Goal: Task Accomplishment & Management: Complete application form

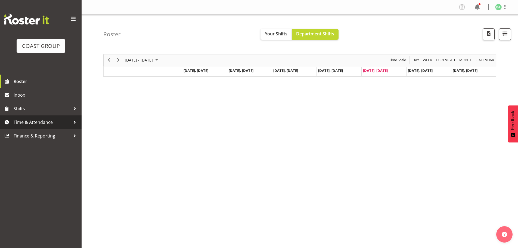
click at [30, 122] on span "Time & Attendance" at bounding box center [42, 122] width 57 height 8
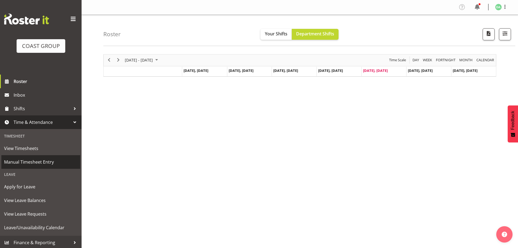
click at [20, 163] on span "Manual Timesheet Entry" at bounding box center [40, 162] width 73 height 8
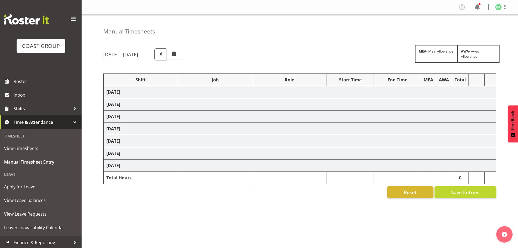
select select "9236"
select select "8457"
select select "8458"
select select "8727"
select select "8786"
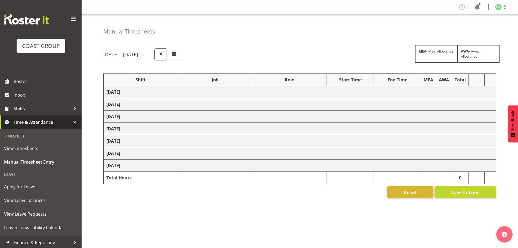
select select "9082"
select select "9023"
select select "8934"
select select "9735"
select select "8513"
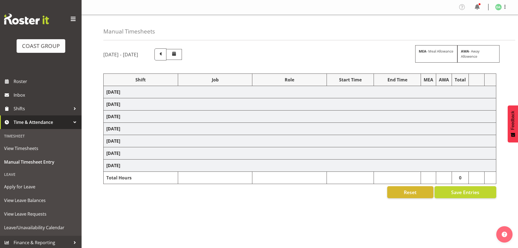
select select "10191"
select select "69"
select select "9410"
select select "8654"
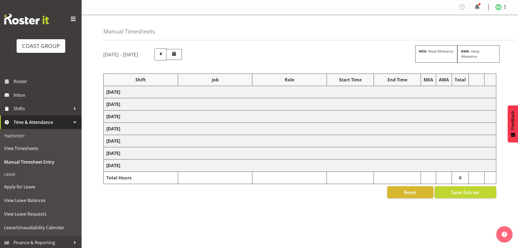
select select "9082"
select select "10417"
select select "9410"
select select "9239"
select select "69"
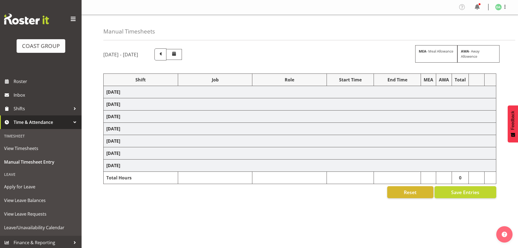
select select "38"
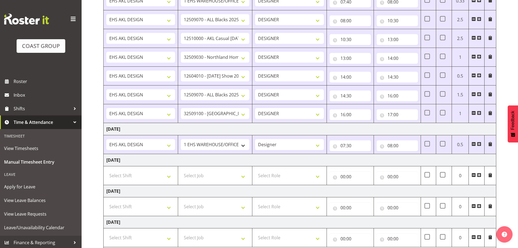
scroll to position [381, 0]
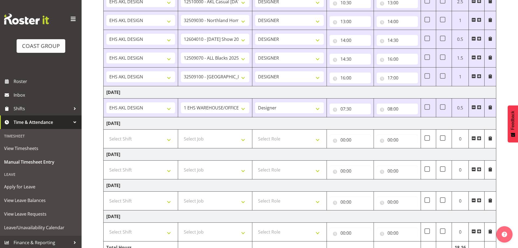
click at [479, 107] on span at bounding box center [479, 107] width 4 height 4
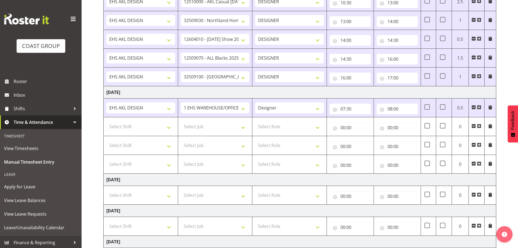
click at [479, 107] on span at bounding box center [479, 107] width 4 height 4
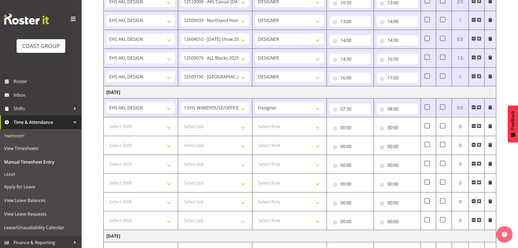
click at [137, 120] on td "Select Shift EHS AKL DESIGN" at bounding box center [141, 126] width 75 height 19
click at [140, 126] on select "Select Shift EHS AKL DESIGN" at bounding box center [140, 126] width 69 height 11
select select "1321"
click at [106, 121] on select "Select Shift EHS AKL DESIGN" at bounding box center [140, 126] width 69 height 11
click at [217, 122] on select "Select Job 1 Carlton Events 1 [PERSON_NAME][GEOGRAPHIC_DATA] 1 [PERSON_NAME][GE…" at bounding box center [215, 126] width 69 height 11
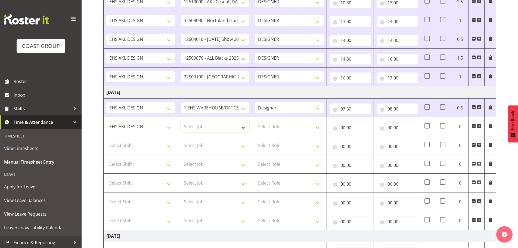
select select "9141"
click at [181, 121] on select "Select Job 1 Carlton Events 1 [PERSON_NAME][GEOGRAPHIC_DATA] 1 [PERSON_NAME][GE…" at bounding box center [215, 126] width 69 height 11
click at [142, 146] on select "Select Shift EHS AKL DESIGN" at bounding box center [140, 145] width 69 height 11
select select "1321"
click at [106, 140] on select "Select Shift EHS AKL DESIGN" at bounding box center [140, 145] width 69 height 11
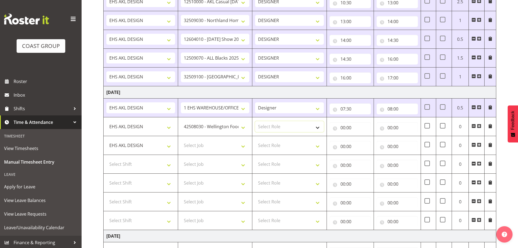
click at [288, 125] on select "Select Role DESIGNER Designer" at bounding box center [289, 126] width 69 height 11
select select "215"
click at [255, 121] on select "Select Role DESIGNER Designer" at bounding box center [289, 126] width 69 height 11
click at [351, 128] on input "00:00" at bounding box center [350, 127] width 41 height 11
click at [365, 138] on select "00 01 02 03 04 05 06 07 08 09 10 11 12 13 14 15 16 17 18 19 20 21 22 23" at bounding box center [367, 141] width 12 height 11
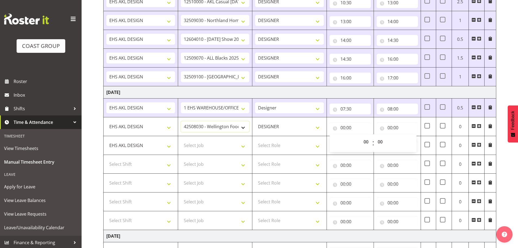
click at [219, 129] on select "1 Carlton Events 1 [PERSON_NAME] 1 [PERSON_NAME][GEOGRAPHIC_DATA] 1 EHS WAREHOU…" at bounding box center [215, 126] width 69 height 11
select select "9016"
click at [181, 121] on select "1 Carlton Events 1 [PERSON_NAME] 1 [PERSON_NAME][GEOGRAPHIC_DATA] 1 EHS WAREHOU…" at bounding box center [215, 126] width 69 height 11
click at [345, 129] on input "00:00" at bounding box center [350, 127] width 41 height 11
click at [366, 144] on select "00 01 02 03 04 05 06 07 08 09 10 11 12 13 14 15 16 17 18 19 20 21 22 23" at bounding box center [367, 141] width 12 height 11
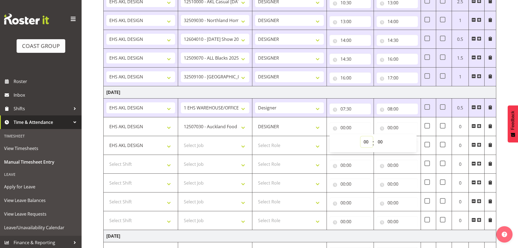
select select "8"
click at [361, 136] on select "00 01 02 03 04 05 06 07 08 09 10 11 12 13 14 15 16 17 18 19 20 21 22 23" at bounding box center [367, 141] width 12 height 11
type input "08:00"
click at [395, 125] on input "00:00" at bounding box center [397, 127] width 41 height 11
click at [411, 141] on select "00 01 02 03 04 05 06 07 08 09 10 11 12 13 14 15 16 17 18 19 20 21 22 23" at bounding box center [414, 141] width 12 height 11
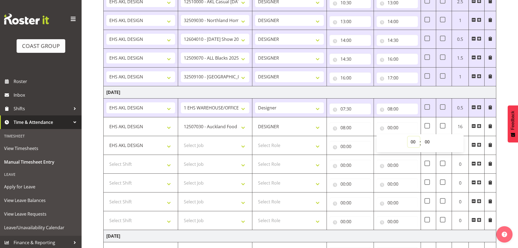
select select "9"
click at [408, 136] on select "00 01 02 03 04 05 06 07 08 09 10 11 12 13 14 15 16 17 18 19 20 21 22 23" at bounding box center [414, 141] width 12 height 11
type input "09:00"
click at [432, 140] on select "00 01 02 03 04 05 06 07 08 09 10 11 12 13 14 15 16 17 18 19 20 21 22 23 24 25 2…" at bounding box center [428, 141] width 12 height 11
select select "30"
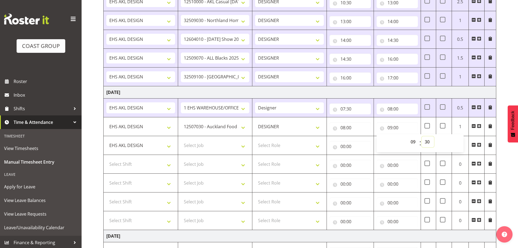
click at [422, 136] on select "00 01 02 03 04 05 06 07 08 09 10 11 12 13 14 15 16 17 18 19 20 21 22 23 24 25 2…" at bounding box center [428, 141] width 12 height 11
type input "09:30"
click at [202, 146] on select "Select Job 1 Carlton Events 1 [PERSON_NAME][GEOGRAPHIC_DATA] 1 [PERSON_NAME][GE…" at bounding box center [215, 145] width 69 height 11
select select "8934"
click at [181, 140] on select "Select Job 1 Carlton Events 1 [PERSON_NAME][GEOGRAPHIC_DATA] 1 [PERSON_NAME][GE…" at bounding box center [215, 145] width 69 height 11
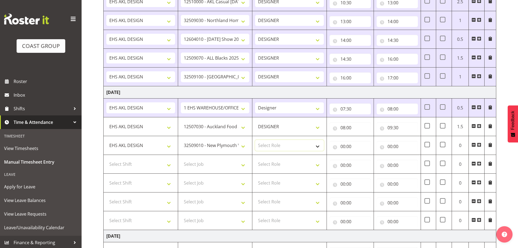
click at [302, 141] on select "Select Role DESIGNER Designer" at bounding box center [289, 145] width 69 height 11
select select "215"
click at [255, 140] on select "Select Role DESIGNER Designer" at bounding box center [289, 145] width 69 height 11
click at [342, 148] on input "00:00" at bounding box center [350, 146] width 41 height 11
click at [363, 157] on select "00 01 02 03 04 05 06 07 08 09 10 11 12 13 14 15 16 17 18 19 20 21 22 23" at bounding box center [367, 160] width 12 height 11
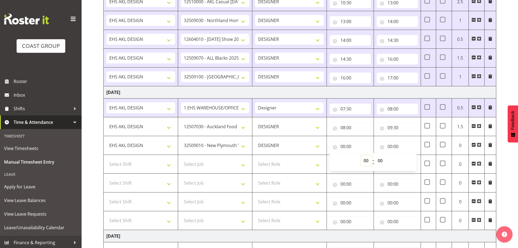
select select "9"
click at [361, 155] on select "00 01 02 03 04 05 06 07 08 09 10 11 12 13 14 15 16 17 18 19 20 21 22 23" at bounding box center [367, 160] width 12 height 11
type input "09:00"
click at [380, 161] on select "00 01 02 03 04 05 06 07 08 09 10 11 12 13 14 15 16 17 18 19 20 21 22 23 24 25 2…" at bounding box center [381, 160] width 12 height 11
select select "30"
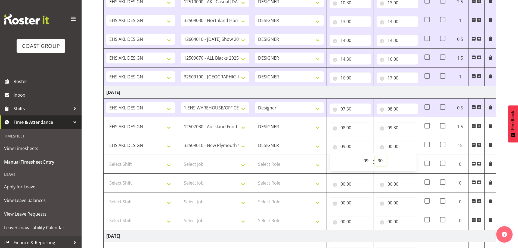
click at [375, 155] on select "00 01 02 03 04 05 06 07 08 09 10 11 12 13 14 15 16 17 18 19 20 21 22 23 24 25 2…" at bounding box center [381, 160] width 12 height 11
type input "09:30"
click at [389, 147] on input "00:00" at bounding box center [397, 146] width 41 height 11
click at [410, 161] on select "00 01 02 03 04 05 06 07 08 09 10 11 12 13 14 15 16 17 18 19 20 21 22 23" at bounding box center [414, 160] width 12 height 11
select select "10"
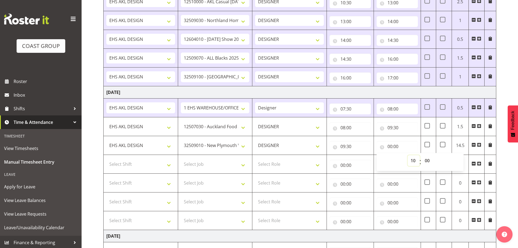
click at [408, 155] on select "00 01 02 03 04 05 06 07 08 09 10 11 12 13 14 15 16 17 18 19 20 21 22 23" at bounding box center [414, 160] width 12 height 11
type input "10:00"
click at [216, 162] on select "Select Job 1 Carlton Events 1 [PERSON_NAME][GEOGRAPHIC_DATA] 1 [PERSON_NAME][GE…" at bounding box center [215, 164] width 69 height 11
select select "9082"
click at [181, 159] on select "Select Job 1 Carlton Events 1 [PERSON_NAME][GEOGRAPHIC_DATA] 1 [PERSON_NAME][GE…" at bounding box center [215, 164] width 69 height 11
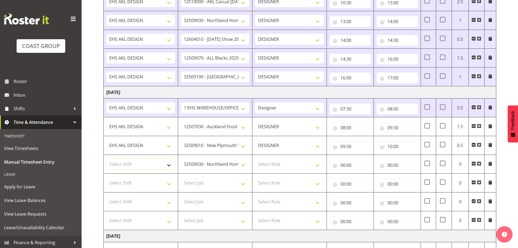
click at [147, 167] on select "Select Shift EHS AKL DESIGN" at bounding box center [140, 164] width 69 height 11
select select "1321"
click at [106, 159] on select "Select Shift EHS AKL DESIGN" at bounding box center [140, 164] width 69 height 11
click at [274, 168] on select "Select Role DESIGNER Designer" at bounding box center [289, 164] width 69 height 11
select select "215"
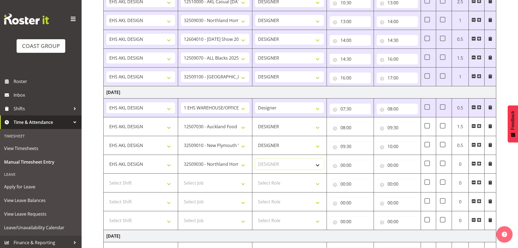
click at [255, 159] on select "Select Role DESIGNER Designer" at bounding box center [289, 164] width 69 height 11
click at [332, 168] on input "00:00" at bounding box center [350, 165] width 41 height 11
click at [361, 174] on select "00 01 02 03 04 05 06 07 08 09 10 11 12 13 14 15 16 17 18 19 20 21 22 23" at bounding box center [367, 179] width 12 height 11
click at [369, 175] on select "00 01 02 03 04 05 06 07 08 09 10 11 12 13 14 15 16 17 18 19 20 21 22 23" at bounding box center [367, 179] width 12 height 11
click at [367, 175] on select "00 01 02 03 04 05 06 07 08 09 10 11 12 13 14 15 16 17 18 19 20 21 22 23" at bounding box center [367, 179] width 12 height 11
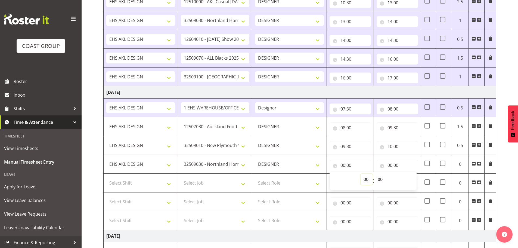
select select "10"
click at [361, 174] on select "00 01 02 03 04 05 06 07 08 09 10 11 12 13 14 15 16 17 18 19 20 21 22 23" at bounding box center [367, 179] width 12 height 11
type input "10:00"
click at [391, 160] on input "00:00" at bounding box center [397, 165] width 41 height 11
click at [409, 175] on select "00 01 02 03 04 05 06 07 08 09 10 11 12 13 14 15 16 17 18 19 20 21 22 23" at bounding box center [414, 179] width 12 height 11
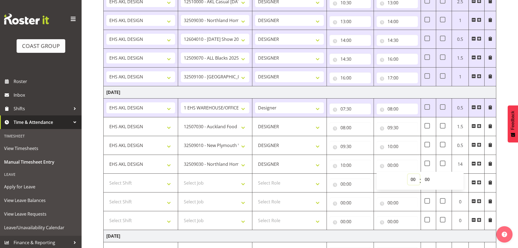
select select "10"
click at [408, 174] on select "00 01 02 03 04 05 06 07 08 09 10 11 12 13 14 15 16 17 18 19 20 21 22 23" at bounding box center [414, 179] width 12 height 11
type input "10:00"
click at [431, 176] on select "00 01 02 03 04 05 06 07 08 09 10 11 12 13 14 15 16 17 18 19 20 21 22 23 24 25 2…" at bounding box center [428, 179] width 12 height 11
select select "30"
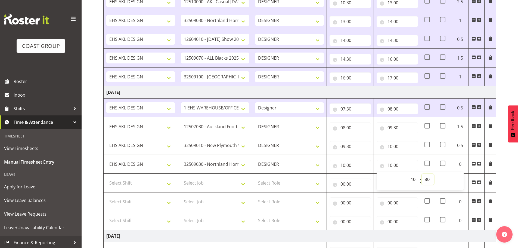
click at [422, 174] on select "00 01 02 03 04 05 06 07 08 09 10 11 12 13 14 15 16 17 18 19 20 21 22 23 24 25 2…" at bounding box center [428, 179] width 12 height 11
type input "10:30"
click at [190, 182] on select "Select Job 1 Carlton Events 1 [PERSON_NAME][GEOGRAPHIC_DATA] 1 [PERSON_NAME][GE…" at bounding box center [215, 182] width 69 height 11
select select "9630"
click at [181, 177] on select "Select Job 1 Carlton Events 1 [PERSON_NAME][GEOGRAPHIC_DATA] 1 [PERSON_NAME][GE…" at bounding box center [215, 182] width 69 height 11
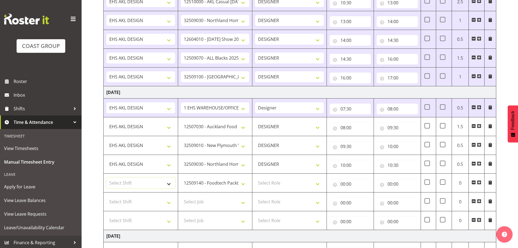
click at [161, 181] on select "Select Shift EHS AKL DESIGN" at bounding box center [140, 182] width 69 height 11
select select "1321"
click at [106, 177] on select "Select Shift EHS AKL DESIGN" at bounding box center [140, 182] width 69 height 11
click at [276, 183] on select "Select Role DESIGNER Designer" at bounding box center [289, 182] width 69 height 11
select select "215"
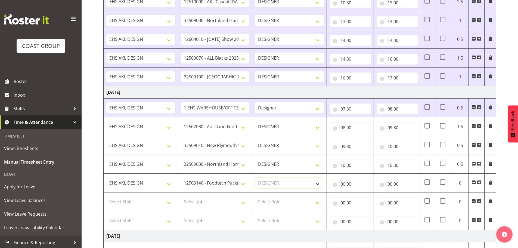
click at [255, 177] on select "Select Role DESIGNER Designer" at bounding box center [289, 182] width 69 height 11
click at [344, 181] on input "00:00" at bounding box center [350, 183] width 41 height 11
drag, startPoint x: 367, startPoint y: 198, endPoint x: 366, endPoint y: 193, distance: 5.0
click at [367, 198] on select "00 01 02 03 04 05 06 07 08 09 10 11 12 13 14 15 16 17 18 19 20 21 22 23" at bounding box center [367, 198] width 12 height 11
select select "10"
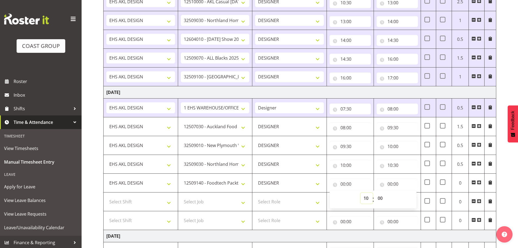
click at [361, 193] on select "00 01 02 03 04 05 06 07 08 09 10 11 12 13 14 15 16 17 18 19 20 21 22 23" at bounding box center [367, 198] width 12 height 11
type input "10:00"
drag, startPoint x: 380, startPoint y: 199, endPoint x: 380, endPoint y: 196, distance: 3.3
click at [380, 199] on select "00 01 02 03 04 05 06 07 08 09 10 11 12 13 14 15 16 17 18 19 20 21 22 23 24 25 2…" at bounding box center [381, 198] width 12 height 11
select select "30"
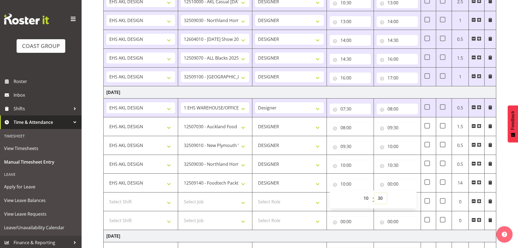
click at [375, 193] on select "00 01 02 03 04 05 06 07 08 09 10 11 12 13 14 15 16 17 18 19 20 21 22 23 24 25 2…" at bounding box center [381, 198] width 12 height 11
type input "10:30"
click at [391, 182] on input "00:00" at bounding box center [397, 183] width 41 height 11
click at [415, 198] on select "00 01 02 03 04 05 06 07 08 09 10 11 12 13 14 15 16 17 18 19 20 21 22 23" at bounding box center [414, 198] width 12 height 11
select select "12"
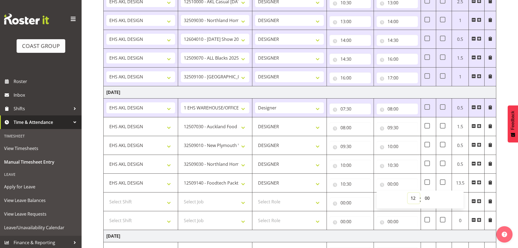
click at [408, 193] on select "00 01 02 03 04 05 06 07 08 09 10 11 12 13 14 15 16 17 18 19 20 21 22 23" at bounding box center [414, 198] width 12 height 11
type input "12:00"
click at [425, 196] on select "00 01 02 03 04 05 06 07 08 09 10 11 12 13 14 15 16 17 18 19 20 21 22 23 24 25 2…" at bounding box center [428, 198] width 12 height 11
select select "30"
click at [422, 193] on select "00 01 02 03 04 05 06 07 08 09 10 11 12 13 14 15 16 17 18 19 20 21 22 23 24 25 2…" at bounding box center [428, 198] width 12 height 11
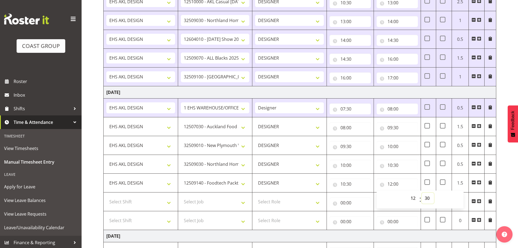
type input "12:30"
click at [100, 200] on div "Manual Timesheets [DATE] - [DATE] MEA - Meal Allowance AWA - Away Allowence Shi…" at bounding box center [300, 9] width 437 height 750
click at [128, 208] on td "Select Shift EHS AKL DESIGN" at bounding box center [141, 201] width 75 height 19
click at [134, 205] on select "Select Shift EHS AKL DESIGN" at bounding box center [140, 201] width 69 height 11
select select "1321"
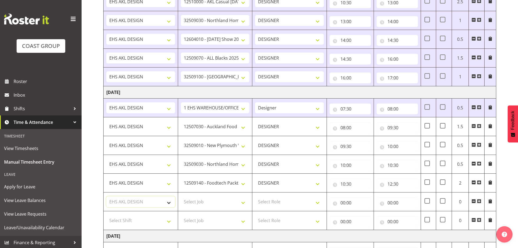
click at [106, 196] on select "Select Shift EHS AKL DESIGN" at bounding box center [140, 201] width 69 height 11
click at [203, 200] on select "Select Job 1 Carlton Events 1 [PERSON_NAME][GEOGRAPHIC_DATA] 1 [PERSON_NAME][GE…" at bounding box center [215, 201] width 69 height 11
drag, startPoint x: 203, startPoint y: 200, endPoint x: 209, endPoint y: 200, distance: 5.4
click at [203, 200] on select "Select Job 1 Carlton Events 1 [PERSON_NAME][GEOGRAPHIC_DATA] 1 [PERSON_NAME][GE…" at bounding box center [215, 201] width 69 height 11
click at [209, 200] on select "1 Carlton Events 1 [PERSON_NAME] 1 [PERSON_NAME][GEOGRAPHIC_DATA] 1 EHS WAREHOU…" at bounding box center [215, 201] width 69 height 11
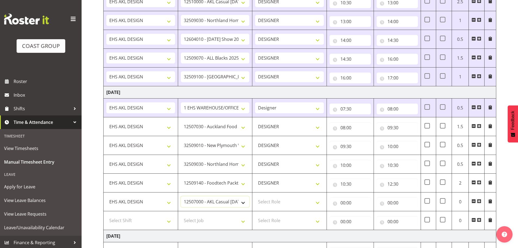
select select "8654"
click at [181, 196] on select "1 Carlton Events 1 [PERSON_NAME] 1 [PERSON_NAME][GEOGRAPHIC_DATA] 1 EHS WAREHOU…" at bounding box center [215, 201] width 69 height 11
click at [281, 205] on select "Select Role DESIGNER Designer" at bounding box center [289, 201] width 69 height 11
select select "215"
click at [255, 196] on select "Select Role DESIGNER Designer" at bounding box center [289, 201] width 69 height 11
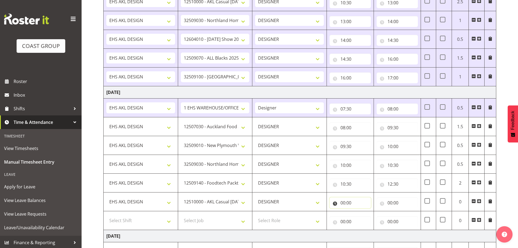
click at [331, 201] on input "00:00" at bounding box center [350, 202] width 41 height 11
click at [362, 208] on div "00 01 02 03 04 05 06 07 08 09 10 11 12 13 14 15 16 17 18 19 20 21 22 23 : 00 01…" at bounding box center [373, 217] width 87 height 19
drag, startPoint x: 365, startPoint y: 217, endPoint x: 366, endPoint y: 213, distance: 4.1
click at [365, 217] on select "00 01 02 03 04 05 06 07 08 09 10 11 12 13 14 15 16 17 18 19 20 21 22 23" at bounding box center [367, 216] width 12 height 11
select select "12"
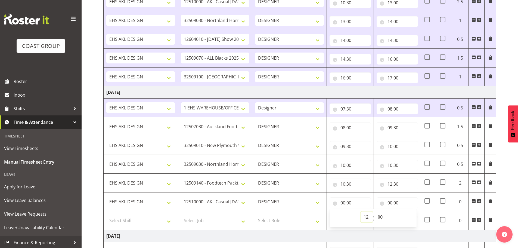
click at [361, 211] on select "00 01 02 03 04 05 06 07 08 09 10 11 12 13 14 15 16 17 18 19 20 21 22 23" at bounding box center [367, 216] width 12 height 11
type input "12:00"
click at [382, 211] on div "00 01 02 03 04 05 06 07 08 09 10 11 12 13 14 15 16 17 18 19 20 21 22 23 : 00 01…" at bounding box center [373, 218] width 87 height 18
click at [380, 219] on select "00 01 02 03 04 05 06 07 08 09 10 11 12 13 14 15 16 17 18 19 20 21 22 23 24 25 2…" at bounding box center [381, 216] width 12 height 11
select select "30"
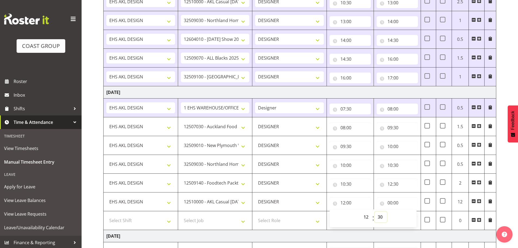
click at [375, 211] on select "00 01 02 03 04 05 06 07 08 09 10 11 12 13 14 15 16 17 18 19 20 21 22 23 24 25 2…" at bounding box center [381, 216] width 12 height 11
type input "12:30"
click at [393, 197] on div "00:00 00 01 02 03 04 05 06 07 08 09 10 11 12 13 14 15 16 17 18 19 20 21 22 23 :…" at bounding box center [397, 201] width 41 height 13
click at [397, 198] on input "00:00" at bounding box center [397, 202] width 41 height 11
click at [416, 217] on select "00 01 02 03 04 05 06 07 08 09 10 11 12 13 14 15 16 17 18 19 20 21 22 23" at bounding box center [414, 216] width 12 height 11
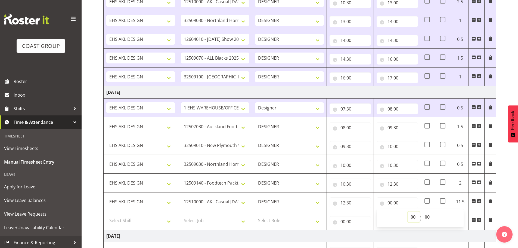
select select "14"
click at [408, 211] on select "00 01 02 03 04 05 06 07 08 09 10 11 12 13 14 15 16 17 18 19 20 21 22 23" at bounding box center [414, 216] width 12 height 11
type input "14:00"
click at [418, 219] on select "00 01 02 03 04 05 06 07 08 09 10 11 12 13 14 15 16 17 18 19 20 21 22 23" at bounding box center [414, 216] width 12 height 11
select select "16"
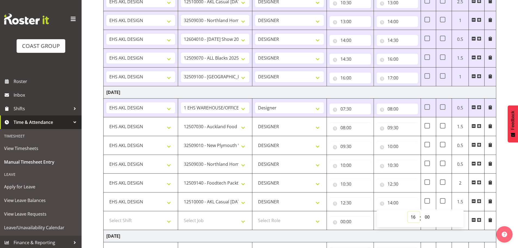
click at [408, 211] on select "00 01 02 03 04 05 06 07 08 09 10 11 12 13 14 15 16 17 18 19 20 21 22 23" at bounding box center [414, 216] width 12 height 11
type input "16:00"
click at [429, 218] on select "00 01 02 03 04 05 06 07 08 09 10 11 12 13 14 15 16 17 18 19 20 21 22 23 24 25 2…" at bounding box center [428, 216] width 12 height 11
select select "15"
click at [422, 211] on select "00 01 02 03 04 05 06 07 08 09 10 11 12 13 14 15 16 17 18 19 20 21 22 23 24 25 2…" at bounding box center [428, 216] width 12 height 11
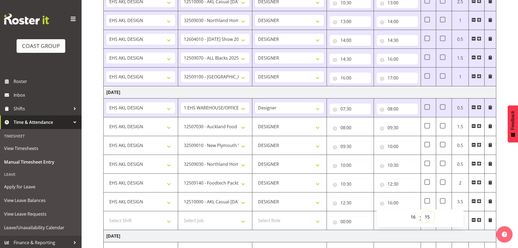
type input "16:15"
click at [504, 192] on div "[DATE] - [DATE] MEA - Meal Allowance AWA - Away Allowence Shift Job Role Start …" at bounding box center [310, 24] width 415 height 721
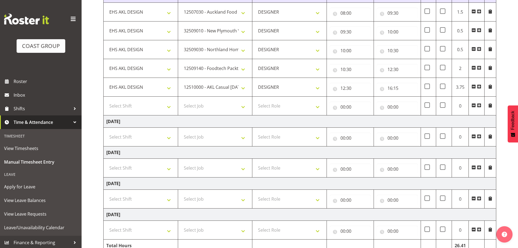
scroll to position [521, 0]
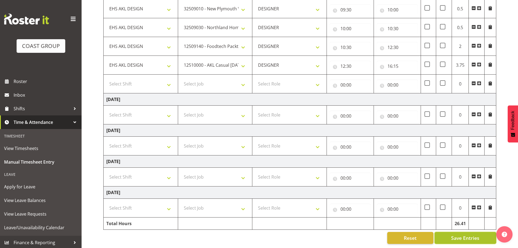
click at [469, 234] on span "Save Entries" at bounding box center [465, 237] width 28 height 7
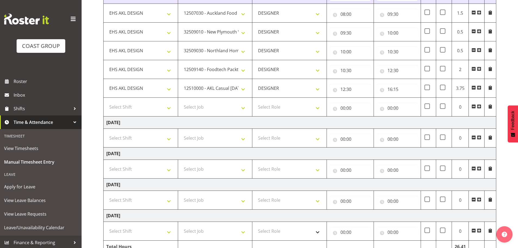
scroll to position [358, 0]
